Goal: Task Accomplishment & Management: Manage account settings

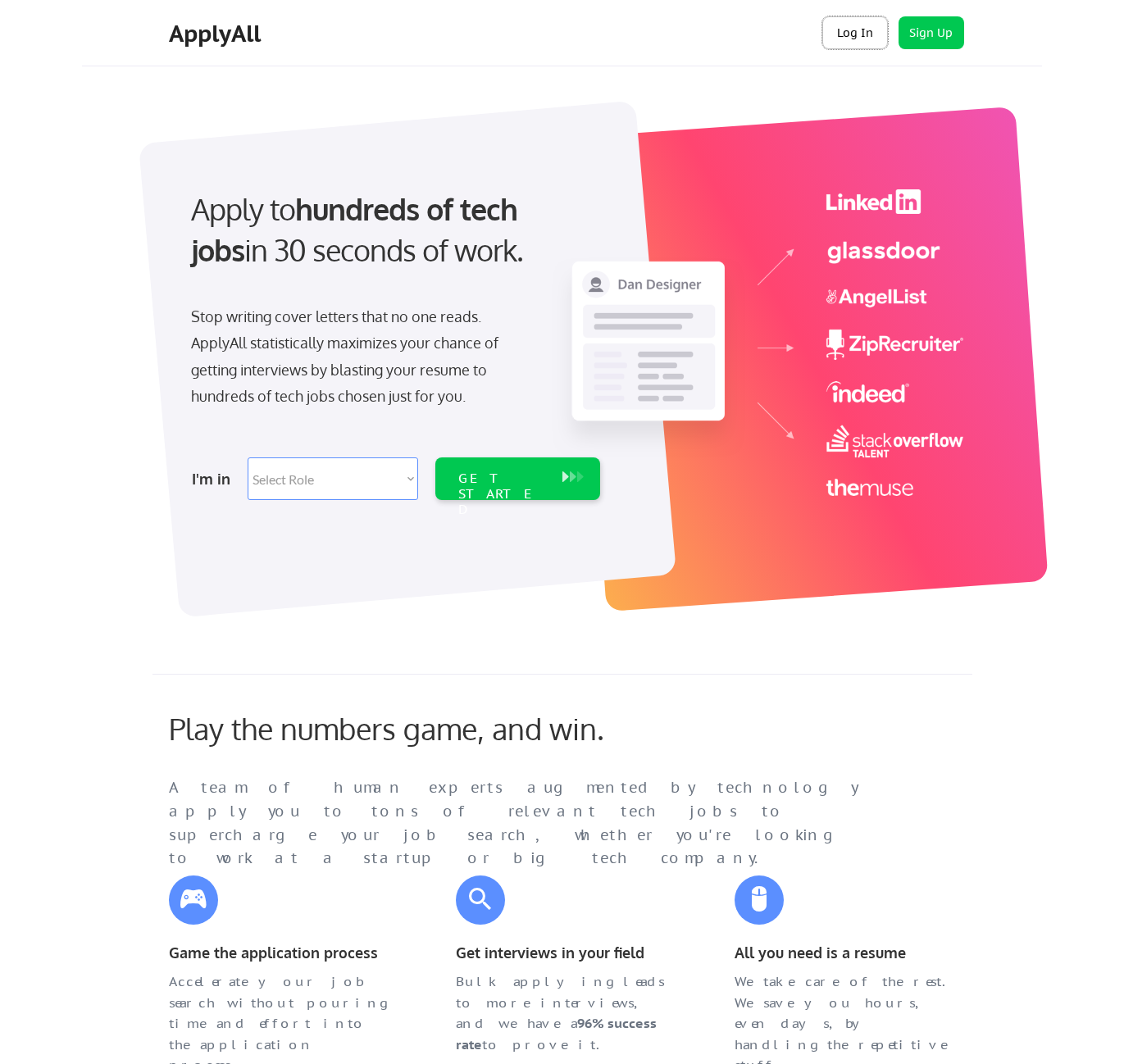
click at [844, 36] on button "Log In" at bounding box center [855, 33] width 65 height 33
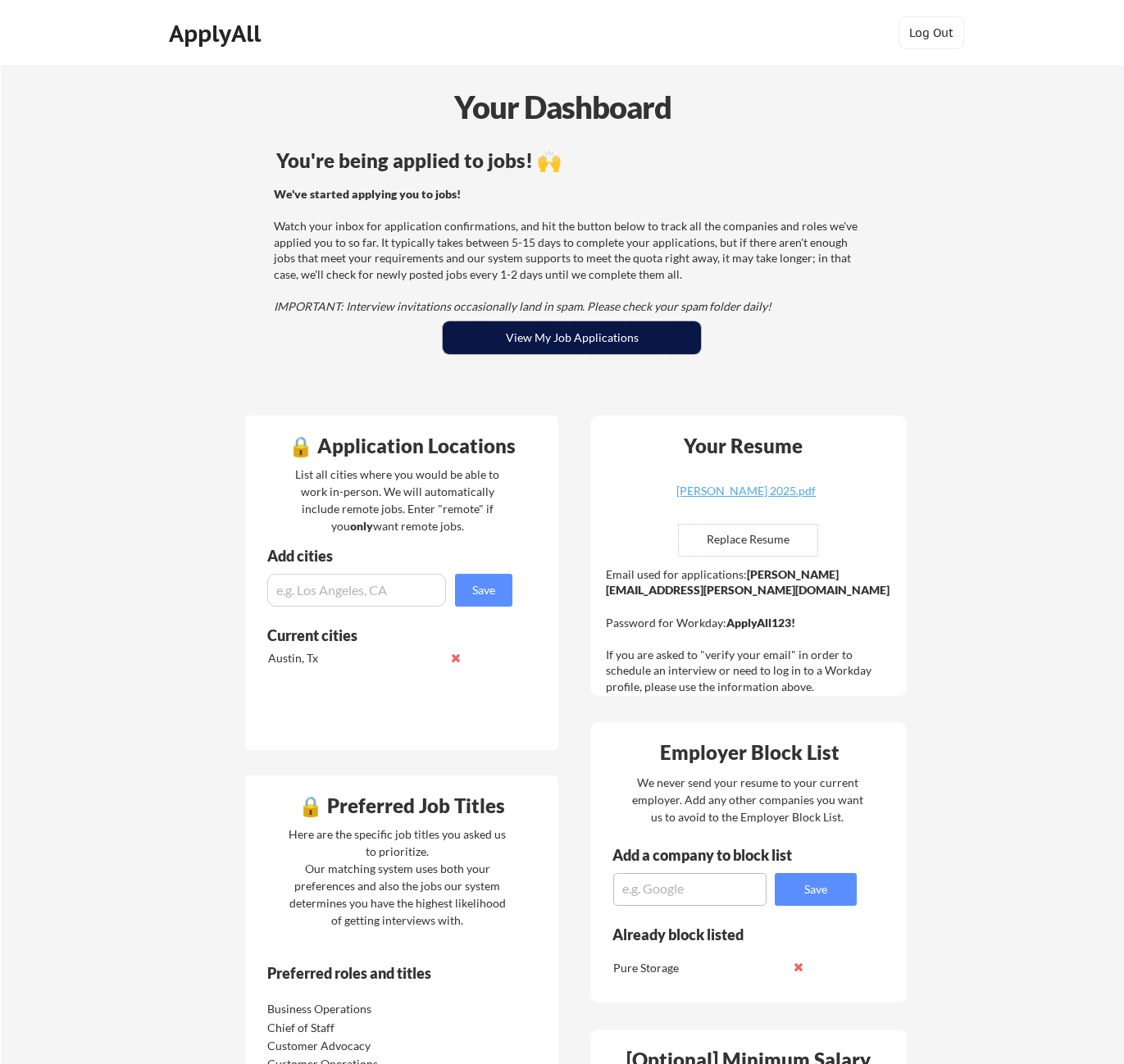
click at [539, 322] on button "View My Job Applications" at bounding box center [571, 338] width 258 height 33
